Goal: Complete application form

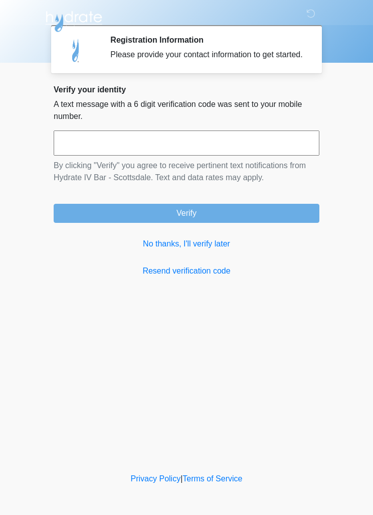
click at [312, 135] on div "Verify your identity A text message with a 6 digit verification code was sent t…" at bounding box center [187, 181] width 266 height 192
click at [289, 143] on input "text" at bounding box center [187, 142] width 266 height 25
type input "******"
click at [298, 222] on button "Verify" at bounding box center [187, 213] width 266 height 19
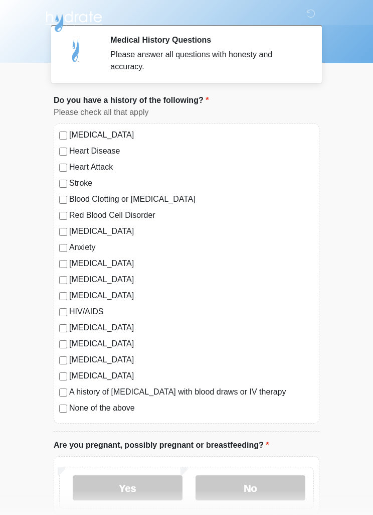
click at [69, 406] on label "None of the above" at bounding box center [191, 408] width 245 height 12
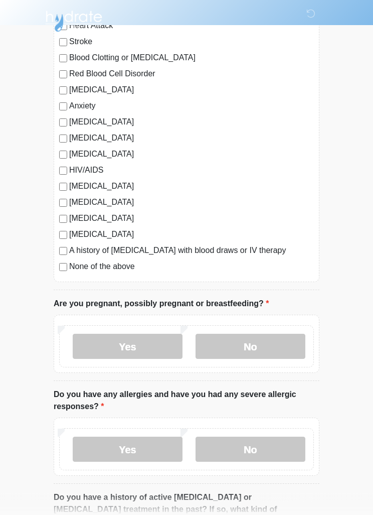
click at [281, 350] on label "No" at bounding box center [251, 346] width 110 height 25
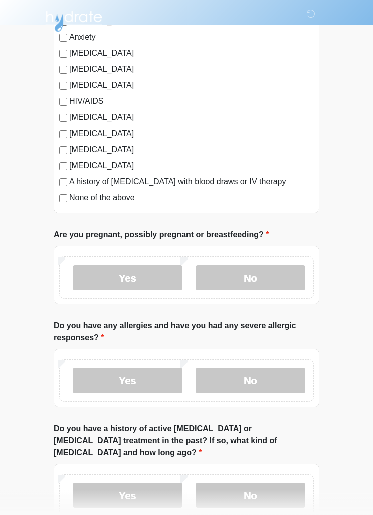
scroll to position [302, 0]
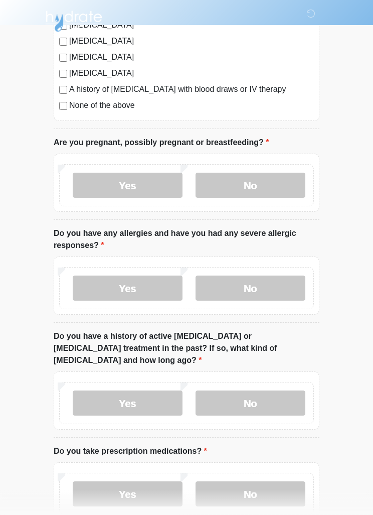
click at [290, 285] on label "No" at bounding box center [251, 288] width 110 height 25
click at [283, 390] on label "No" at bounding box center [251, 402] width 110 height 25
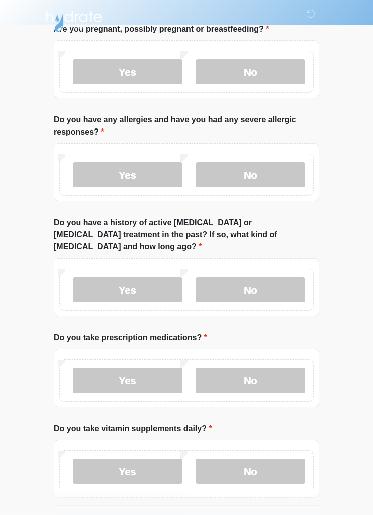
scroll to position [443, 0]
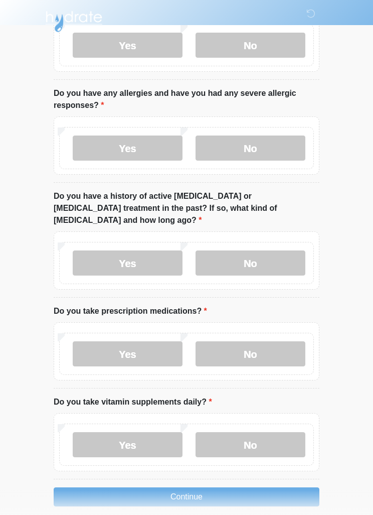
click at [289, 341] on label "No" at bounding box center [251, 353] width 110 height 25
click at [92, 432] on label "Yes" at bounding box center [128, 444] width 110 height 25
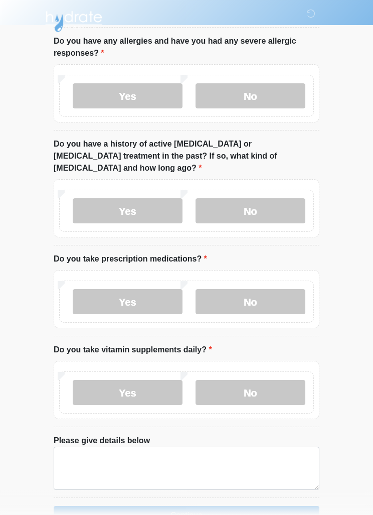
scroll to position [513, 0]
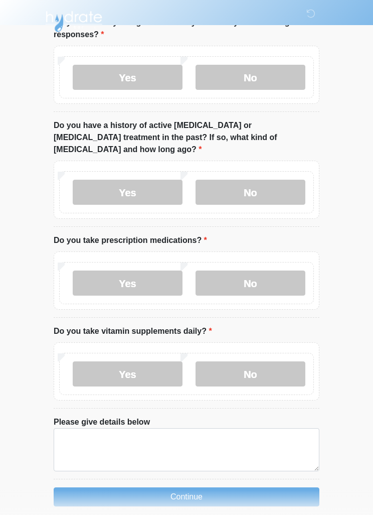
click at [295, 361] on label "No" at bounding box center [251, 373] width 110 height 25
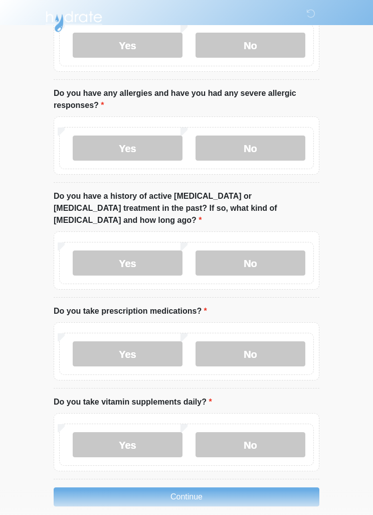
click at [88, 487] on button "Continue" at bounding box center [187, 496] width 266 height 19
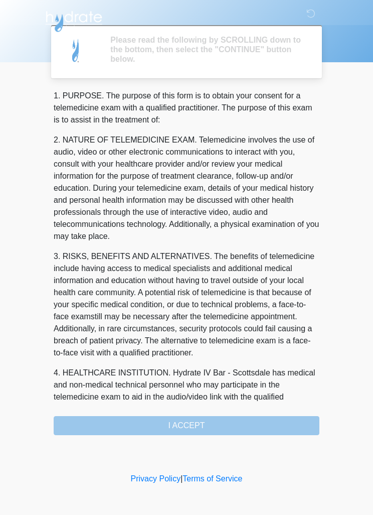
scroll to position [0, 0]
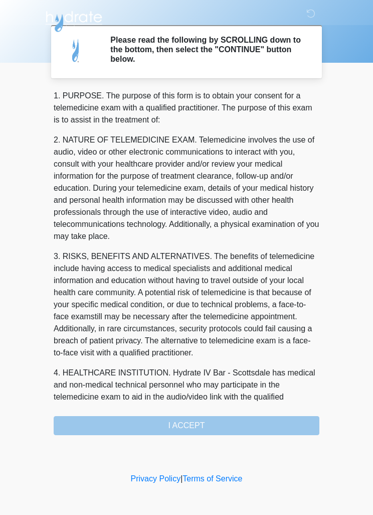
click at [289, 421] on div "1. PURPOSE. The purpose of this form is to obtain your consent for a telemedici…" at bounding box center [187, 262] width 266 height 345
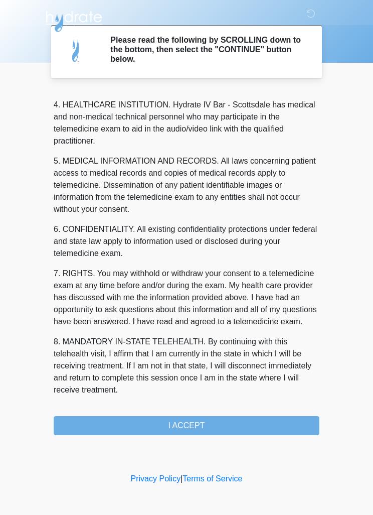
scroll to position [280, 0]
click at [277, 426] on button "I ACCEPT" at bounding box center [187, 425] width 266 height 19
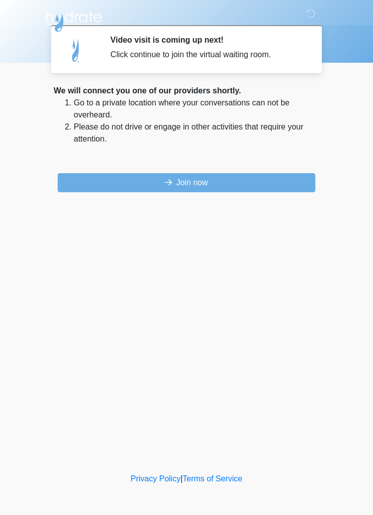
click at [267, 188] on button "Join now" at bounding box center [187, 182] width 258 height 19
